Goal: Transaction & Acquisition: Purchase product/service

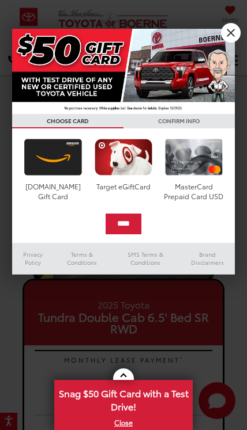
click at [141, 225] on input "****" at bounding box center [123, 224] width 36 height 21
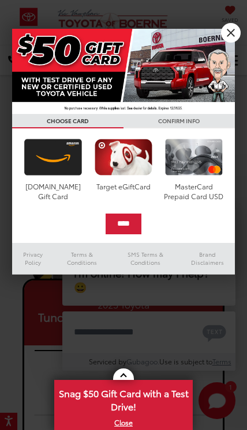
click at [234, 32] on link "X" at bounding box center [231, 33] width 20 height 20
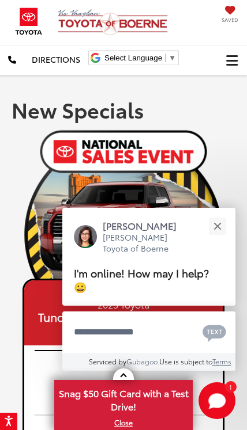
click at [228, 224] on button "Close" at bounding box center [216, 226] width 25 height 25
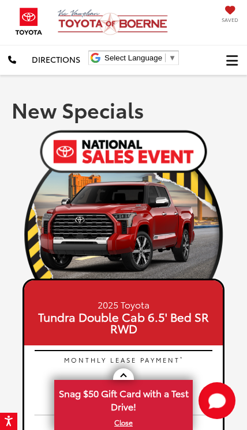
click at [238, 62] on button "Click to show site navigation" at bounding box center [232, 60] width 30 height 29
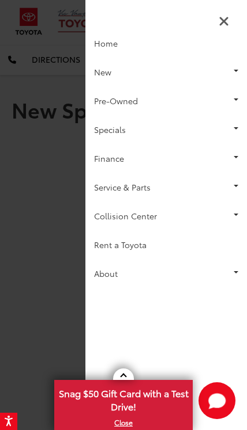
click at [204, 97] on link "Pre-Owned" at bounding box center [165, 100] width 161 height 29
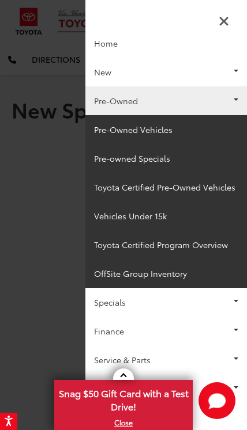
click at [187, 157] on link "Pre-owned Specials" at bounding box center [165, 158] width 161 height 29
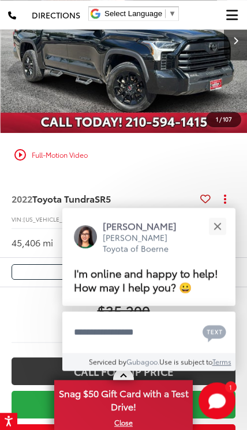
scroll to position [852, 0]
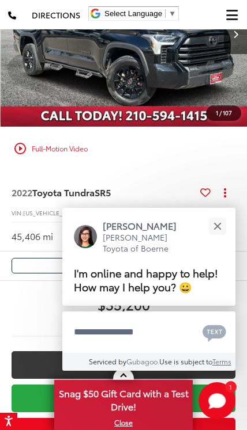
click at [222, 238] on button "Close" at bounding box center [216, 226] width 25 height 25
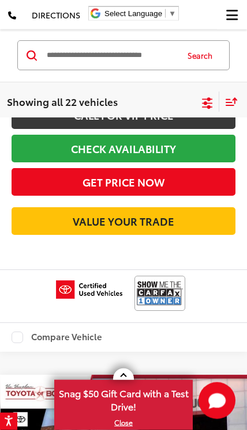
scroll to position [484, 0]
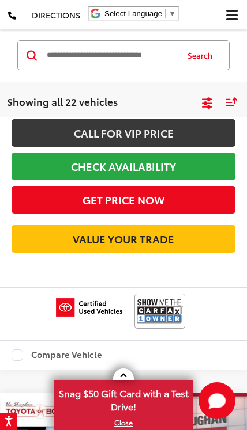
click at [243, 17] on button "Click to show site navigation" at bounding box center [232, 14] width 30 height 29
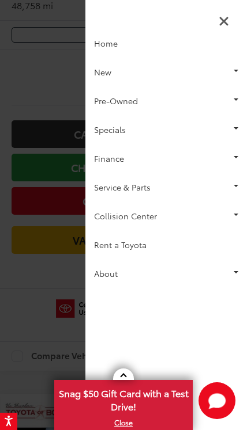
scroll to position [0, 0]
click at [192, 185] on link "Service & Parts" at bounding box center [165, 187] width 161 height 29
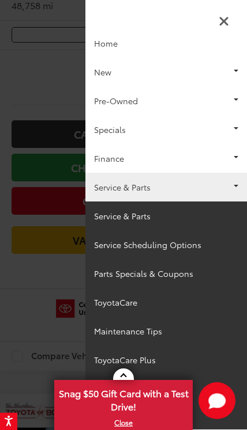
click at [203, 100] on link "Pre-Owned" at bounding box center [165, 100] width 161 height 29
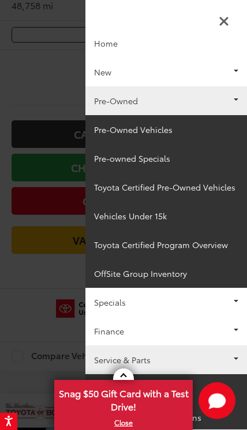
click at [156, 217] on link "Vehicles Under 15k" at bounding box center [165, 216] width 161 height 29
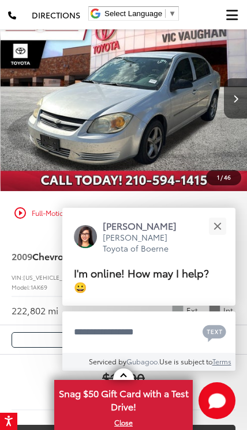
scroll to position [77, 0]
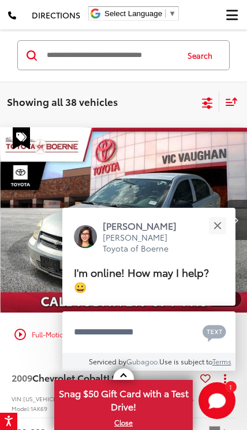
click at [229, 221] on button "Close" at bounding box center [216, 226] width 25 height 25
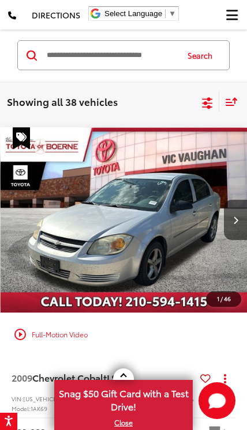
click at [237, 221] on icon "Next image" at bounding box center [235, 220] width 5 height 8
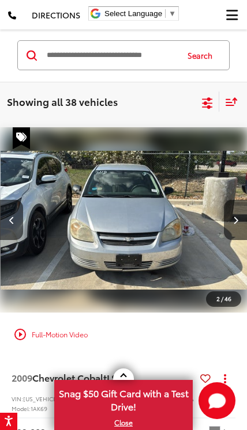
click at [240, 226] on button "Next image" at bounding box center [234, 220] width 23 height 40
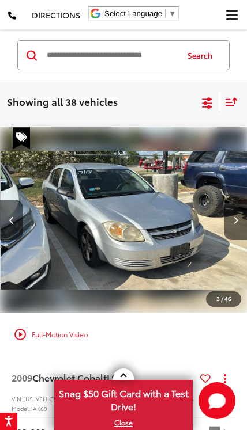
click at [238, 229] on button "Next image" at bounding box center [234, 220] width 23 height 40
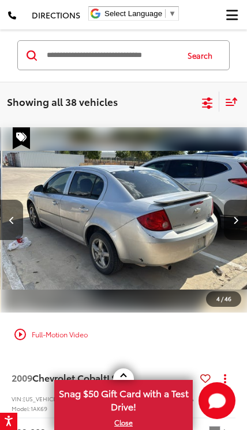
scroll to position [0, 745]
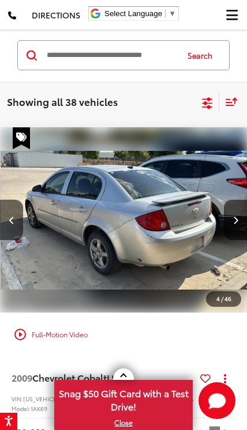
click at [238, 229] on button "Next image" at bounding box center [234, 220] width 23 height 40
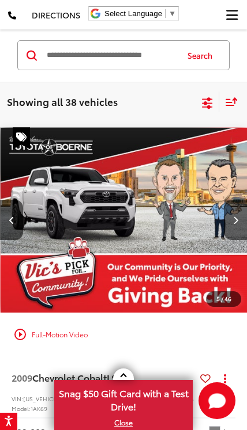
click at [238, 231] on button "Next image" at bounding box center [234, 220] width 23 height 40
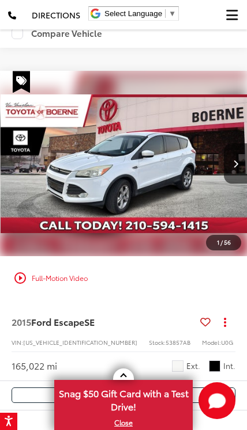
scroll to position [1403, 0]
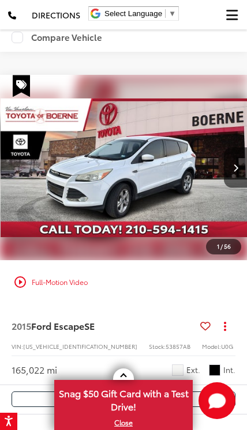
click at [236, 169] on icon "Next image" at bounding box center [235, 168] width 5 height 8
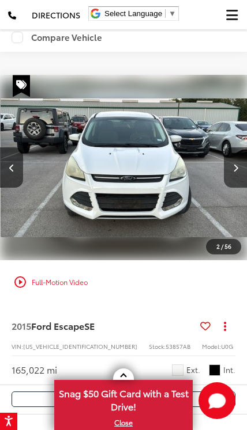
click at [236, 169] on icon "Next image" at bounding box center [235, 168] width 5 height 8
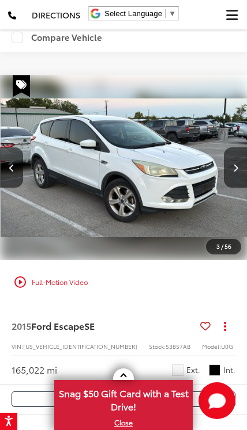
click at [230, 171] on button "Next image" at bounding box center [234, 167] width 23 height 40
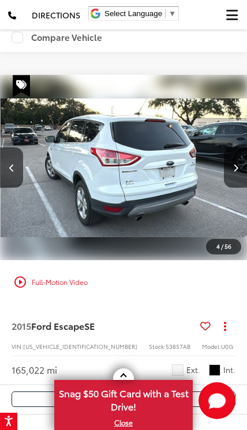
click at [229, 169] on button "Next image" at bounding box center [234, 167] width 23 height 40
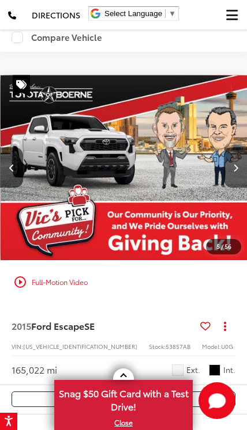
click at [236, 167] on icon "Next image" at bounding box center [235, 168] width 5 height 8
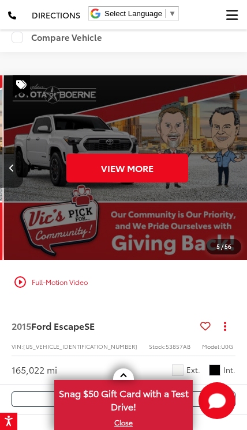
scroll to position [0, 1241]
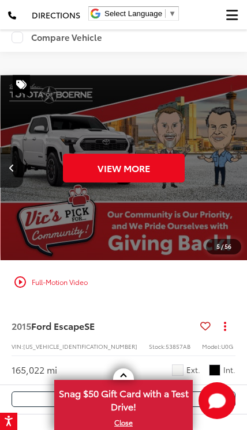
click at [234, 165] on div "View More" at bounding box center [124, 167] width 247 height 185
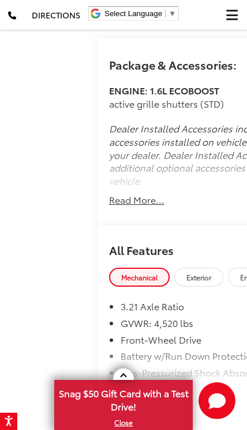
scroll to position [972, 0]
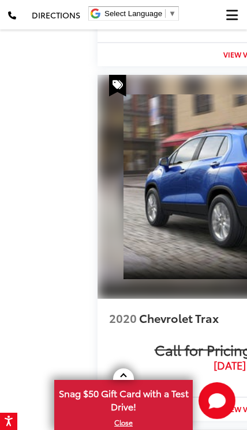
scroll to position [1749, 0]
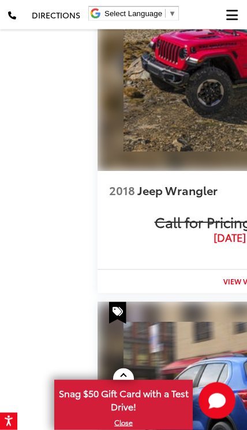
scroll to position [1701, 0]
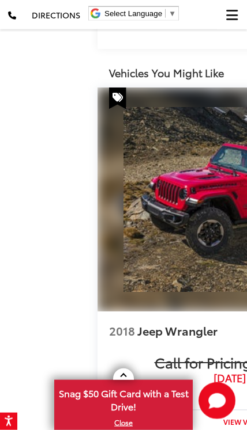
scroll to position [1681, 0]
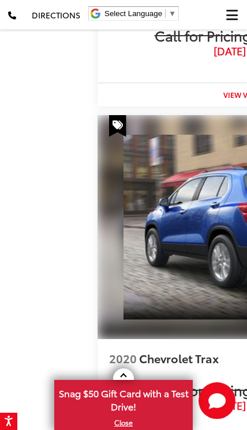
scroll to position [0, 151]
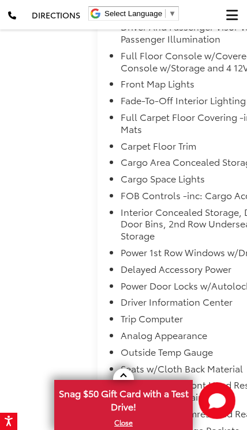
scroll to position [1666, 0]
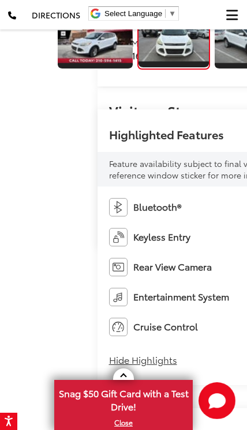
scroll to position [317, 0]
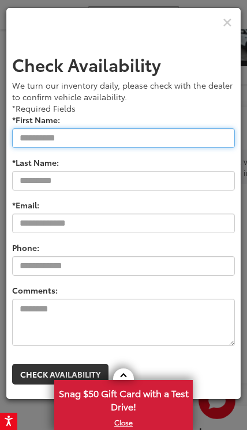
click at [198, 148] on input "*First Name:" at bounding box center [123, 138] width 222 height 20
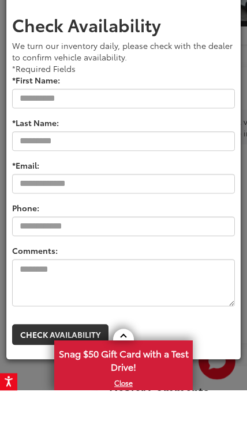
type input "*******"
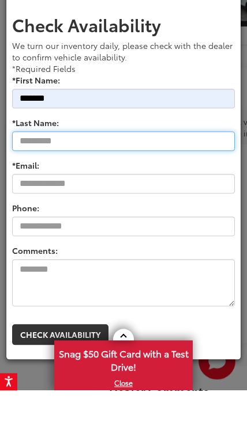
type input "*********"
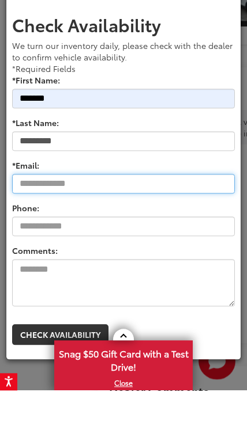
type input "**********"
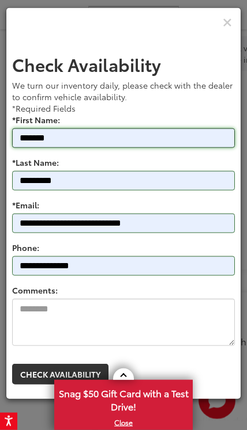
scroll to position [434, 0]
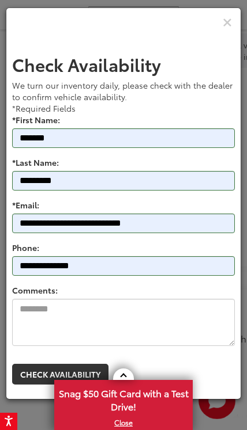
click at [82, 385] on button "Check Availability" at bounding box center [60, 374] width 96 height 21
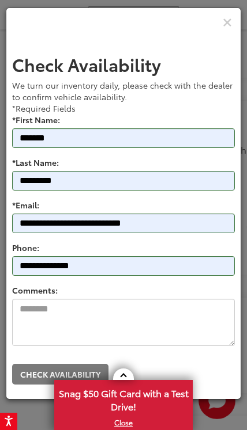
scroll to position [623, 0]
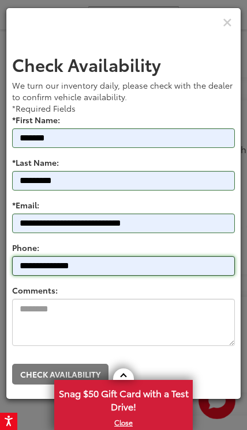
click at [189, 276] on input "**********" at bounding box center [123, 266] width 222 height 20
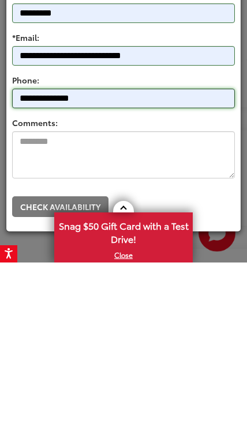
click at [128, 256] on input "**********" at bounding box center [123, 266] width 222 height 20
type input "**********"
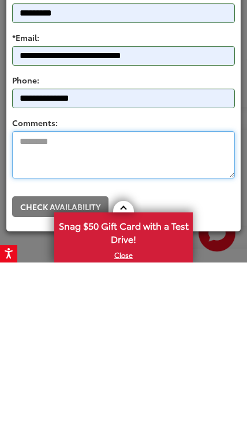
click at [43, 299] on textarea "Comments:" at bounding box center [123, 323] width 222 height 48
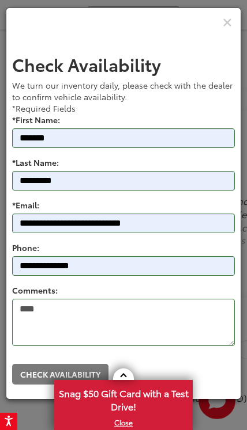
scroll to position [930, 0]
click at [124, 380] on link at bounding box center [123, 375] width 21 height 12
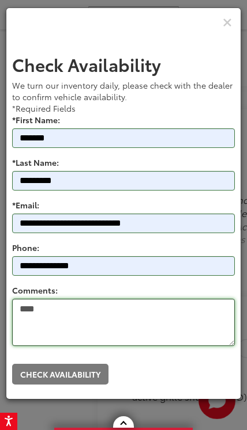
click at [35, 347] on textarea "****" at bounding box center [123, 323] width 222 height 48
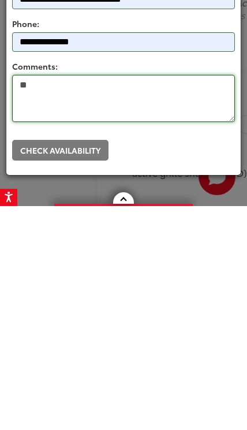
type textarea "*"
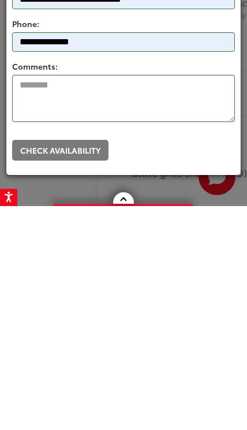
scroll to position [1154, 0]
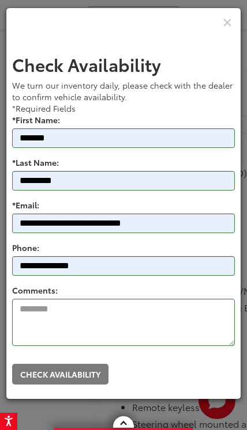
click at [222, 29] on icon "Close" at bounding box center [226, 23] width 9 height 12
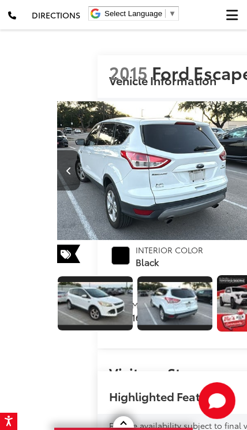
scroll to position [0, 1232]
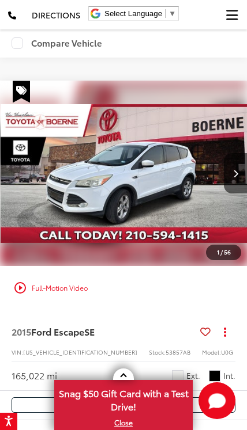
scroll to position [1440, 0]
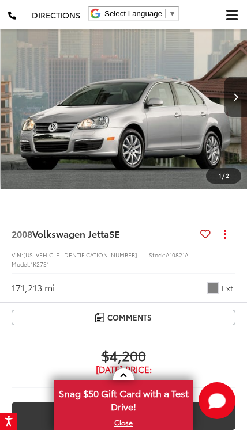
scroll to position [3498, 0]
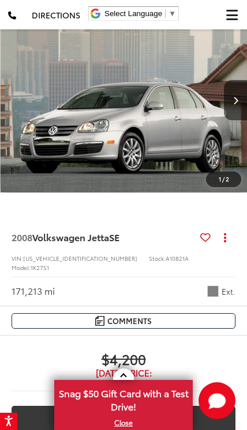
click at [241, 120] on button "Next image" at bounding box center [234, 100] width 23 height 40
click at [238, 120] on button "Next image" at bounding box center [234, 100] width 23 height 40
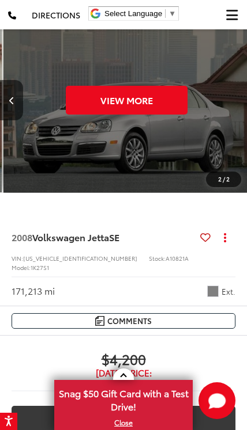
scroll to position [0, 496]
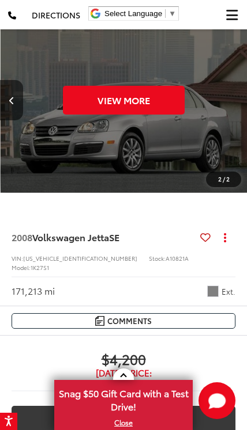
click at [233, 133] on div "View More" at bounding box center [124, 99] width 247 height 185
click at [163, 115] on button "View More" at bounding box center [124, 100] width 122 height 29
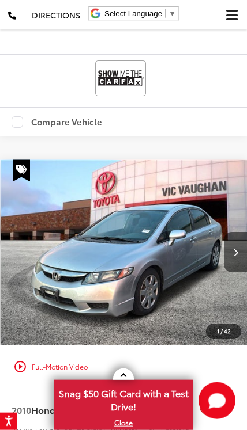
scroll to position [5417, 0]
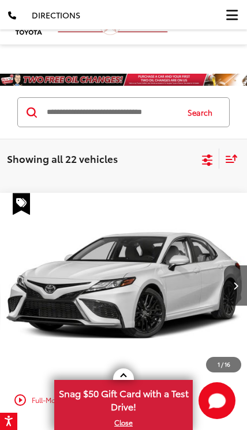
scroll to position [622, 0]
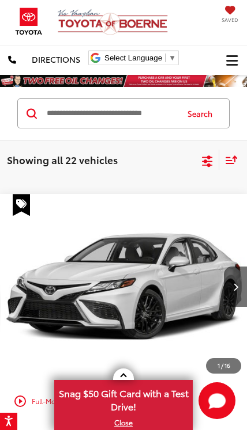
click at [226, 157] on icon "Select sort value" at bounding box center [231, 160] width 13 height 9
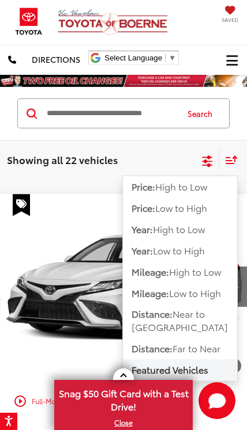
click at [207, 206] on span "Low to High" at bounding box center [181, 207] width 52 height 13
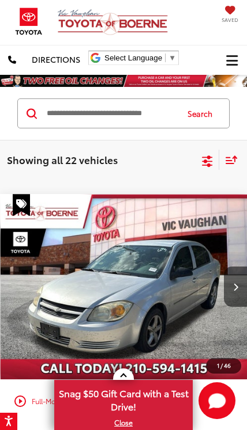
click at [204, 162] on icon "Select filters" at bounding box center [207, 159] width 10 height 7
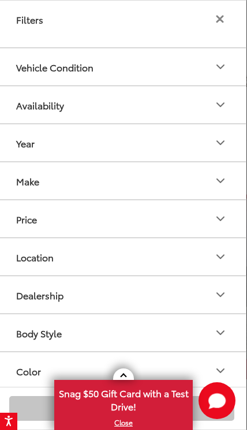
click at [209, 103] on button "Availability" at bounding box center [122, 104] width 248 height 37
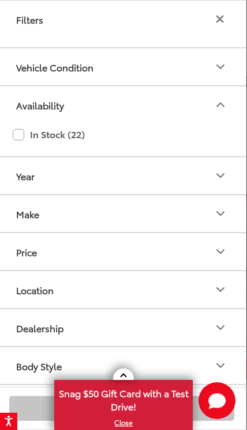
click at [24, 134] on label "In Stock (22)" at bounding box center [122, 134] width 218 height 20
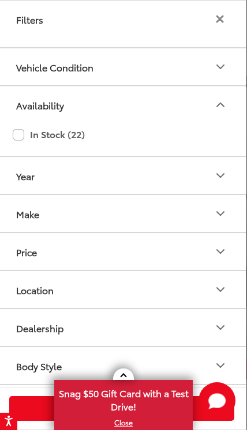
click at [108, 75] on button "Vehicle Condition" at bounding box center [122, 66] width 248 height 37
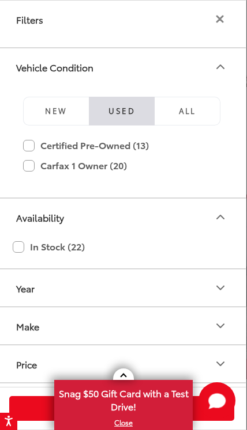
click at [25, 172] on label "Carfax 1 Owner (20)" at bounding box center [121, 166] width 197 height 20
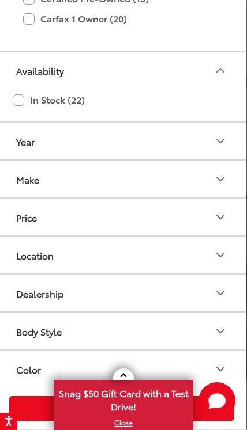
scroll to position [230, 0]
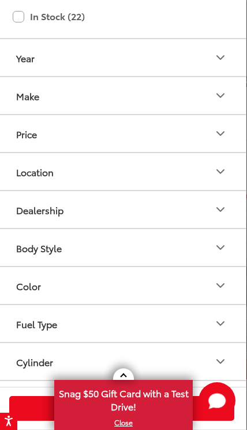
click at [221, 126] on button "Price" at bounding box center [122, 133] width 248 height 37
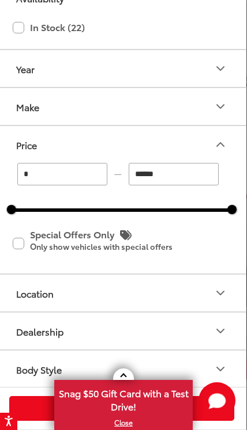
scroll to position [222, 0]
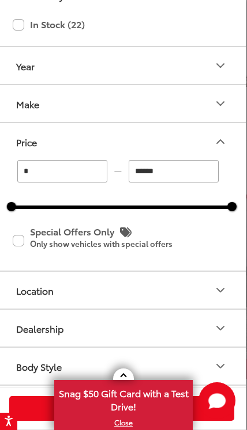
click at [97, 207] on div at bounding box center [122, 207] width 220 height 3
click at [190, 165] on input "******" at bounding box center [173, 171] width 90 height 22
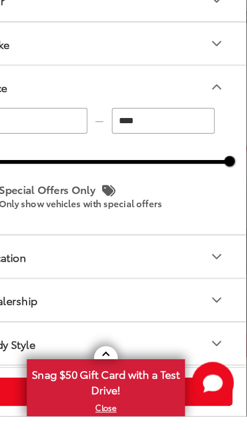
type input "*****"
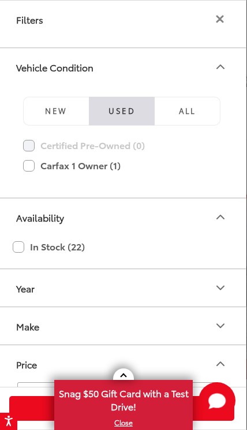
scroll to position [0, 0]
click at [217, 15] on icon "Filters" at bounding box center [219, 19] width 8 height 8
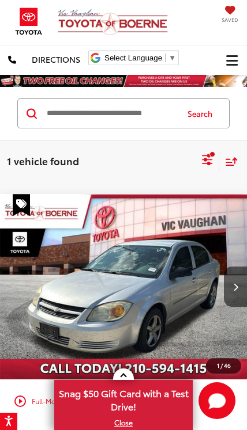
click at [236, 156] on div "Sort" at bounding box center [228, 161] width 18 height 20
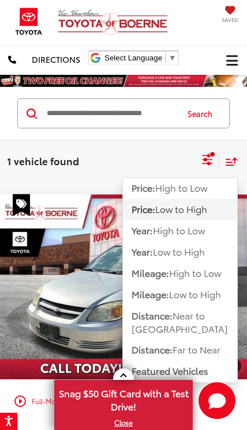
click at [205, 210] on span "Low to High" at bounding box center [181, 208] width 52 height 13
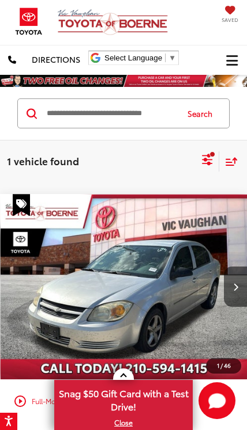
click at [210, 155] on div "Select filters" at bounding box center [212, 154] width 6 height 6
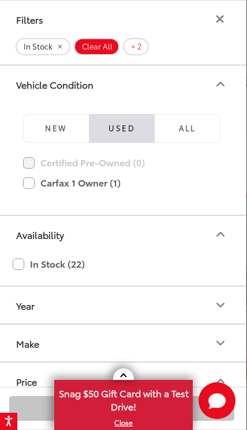
click at [27, 176] on label "Carfax 1 Owner (1)" at bounding box center [121, 183] width 197 height 20
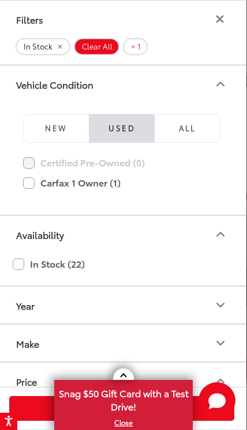
click at [213, 12] on div "Filters" at bounding box center [122, 19] width 248 height 37
click at [215, 16] on icon "Filters" at bounding box center [219, 19] width 8 height 8
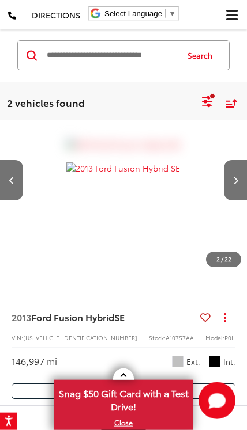
scroll to position [712, 0]
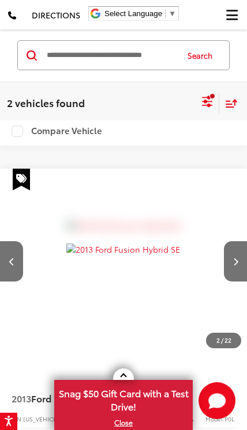
click at [139, 262] on img "2013 Ford Fusion Hybrid SE 1" at bounding box center [122, 286] width 113 height 85
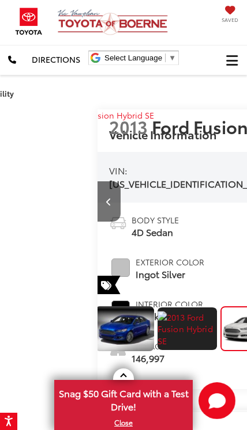
scroll to position [0, 4]
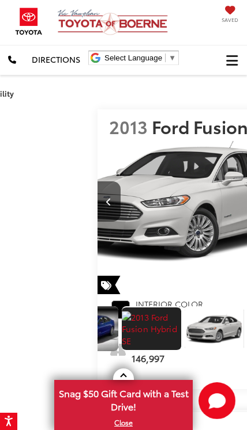
scroll to position [0, 55]
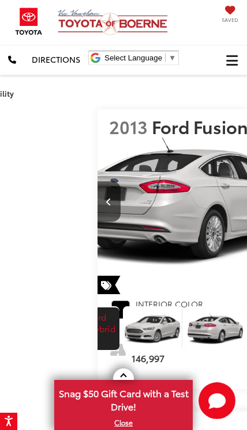
scroll to position [0, 107]
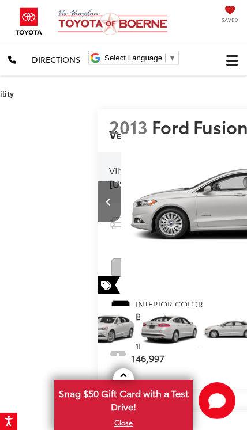
scroll to position [0, 159]
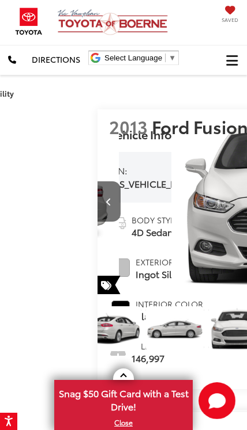
scroll to position [0, 1479]
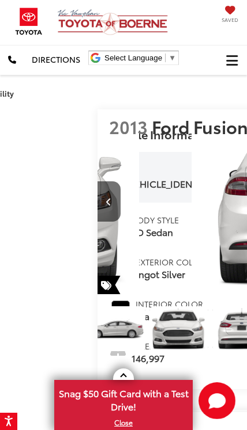
scroll to position [0, 262]
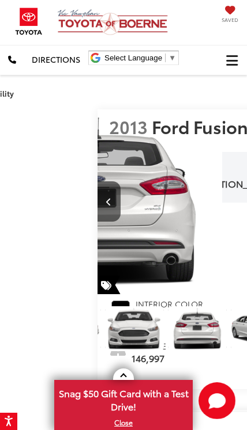
scroll to position [0, 314]
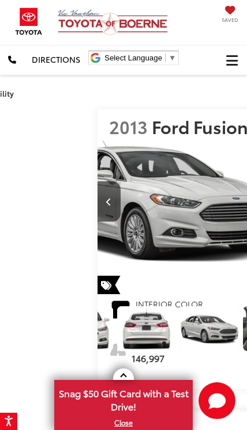
scroll to position [0, 366]
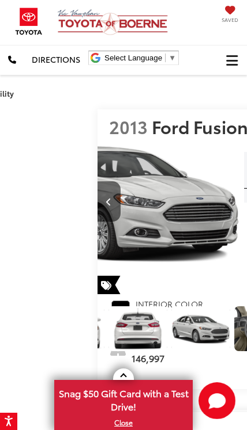
click at [97, 187] on button "Previous image" at bounding box center [108, 201] width 23 height 40
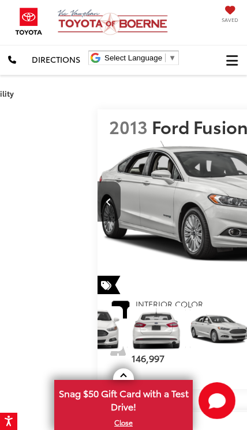
scroll to position [0, 0]
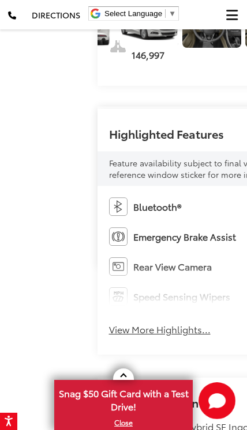
click at [211, 29] on button "Get Price Now" at bounding box center [247, 16] width 276 height 28
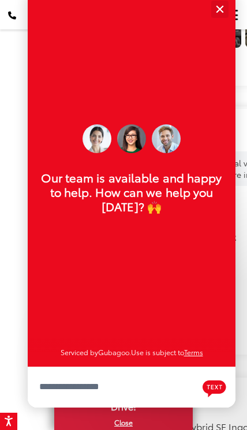
click at [222, 21] on button "Close" at bounding box center [219, 9] width 25 height 25
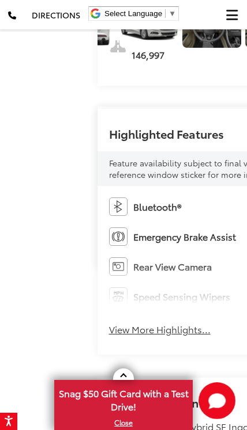
click at [194, 69] on link "Value Your Trade" at bounding box center [247, 55] width 276 height 28
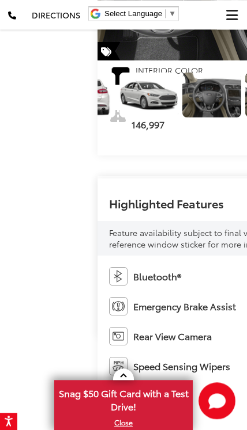
scroll to position [223, 0]
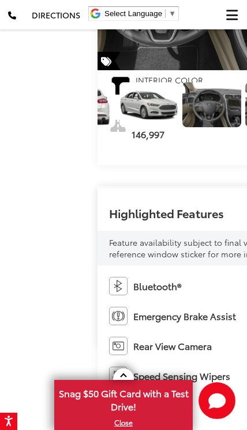
click at [182, 75] on link "Check Availability" at bounding box center [247, 62] width 276 height 28
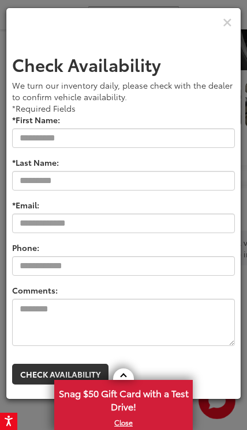
scroll to position [35, 0]
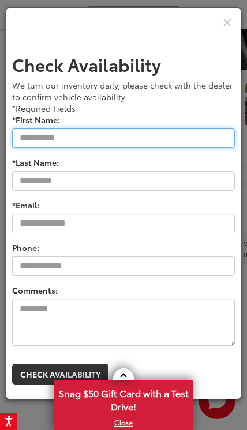
click at [31, 129] on input "*First Name:" at bounding box center [123, 138] width 222 height 20
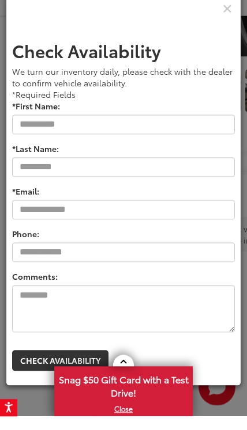
type input "*******"
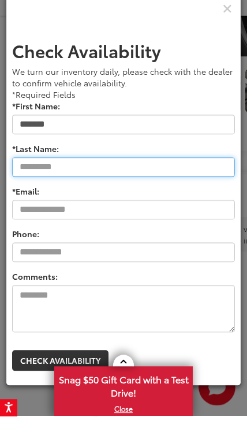
type input "*********"
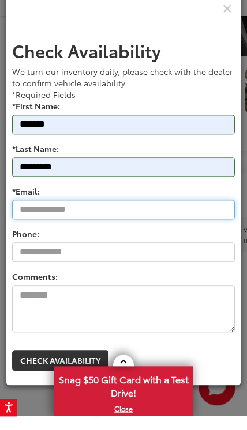
type input "**********"
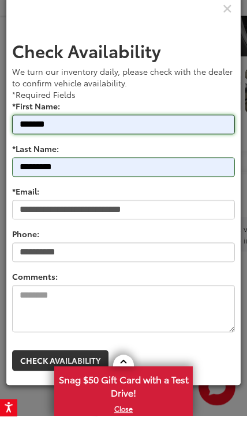
type input "**********"
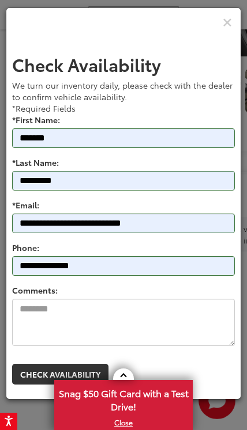
click at [20, 373] on button "Check Availability" at bounding box center [60, 374] width 96 height 21
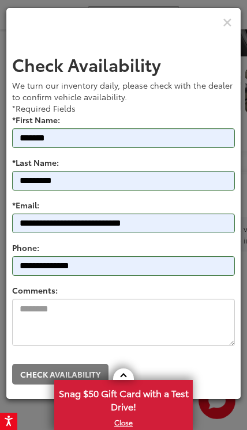
scroll to position [40, 0]
click at [127, 420] on link "X" at bounding box center [123, 422] width 136 height 13
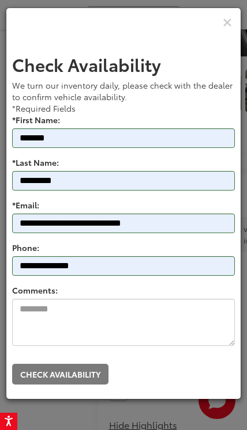
click at [224, 17] on icon "Close" at bounding box center [226, 23] width 9 height 12
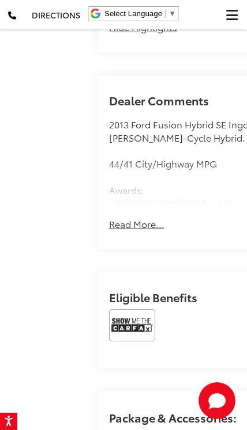
scroll to position [615, 0]
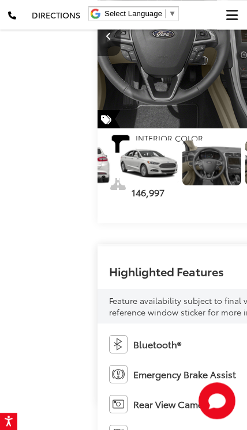
scroll to position [151, 0]
